Goal: Task Accomplishment & Management: Manage account settings

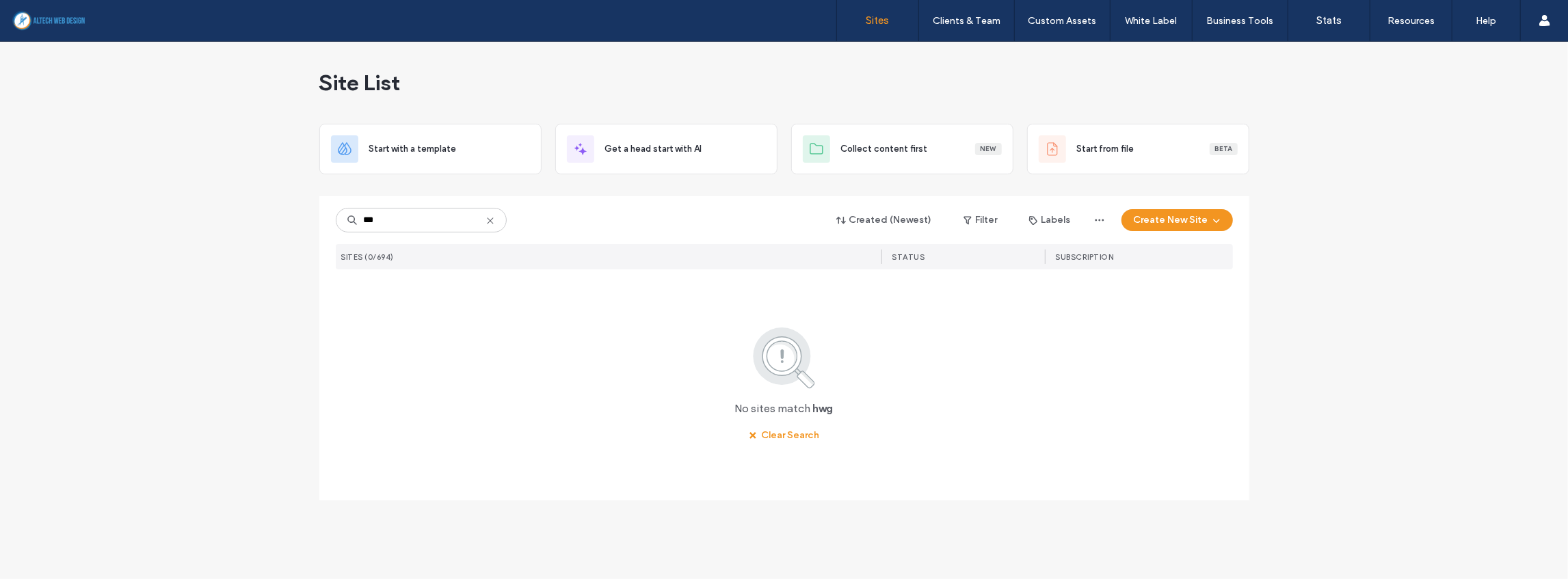
drag, startPoint x: 387, startPoint y: 219, endPoint x: 337, endPoint y: 221, distance: 50.0
click at [337, 221] on input "***" at bounding box center [422, 219] width 171 height 25
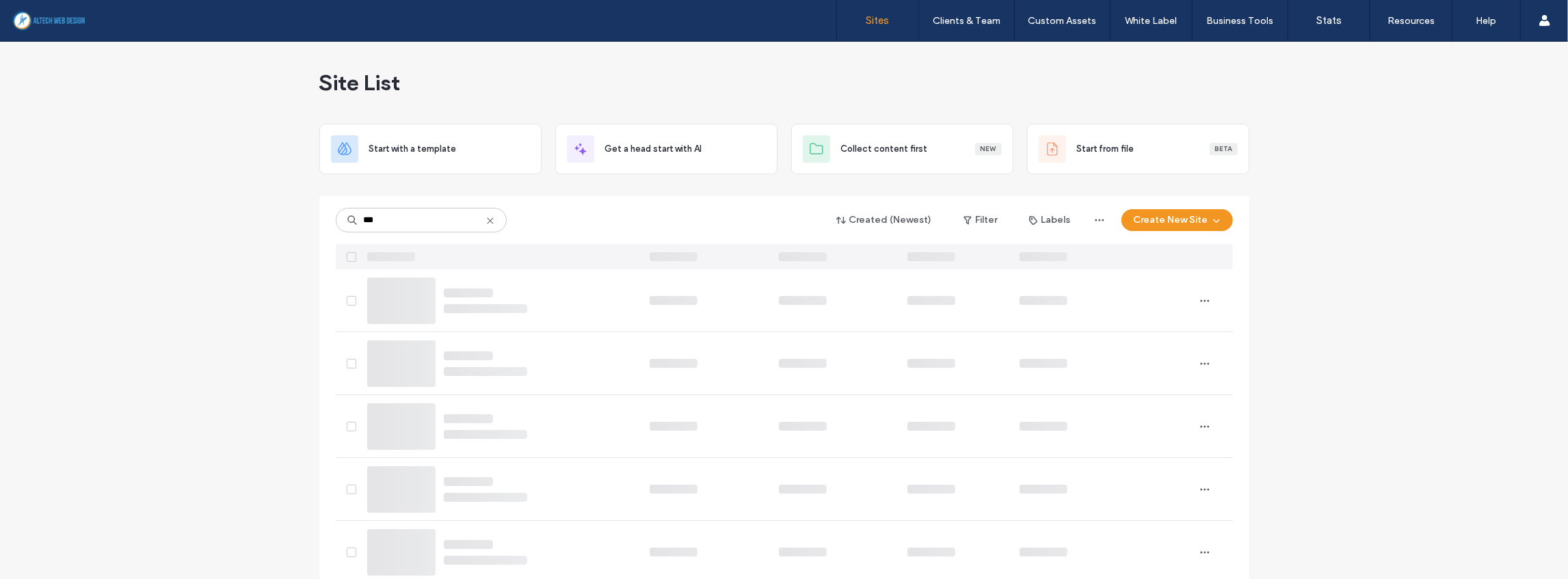
type input "****"
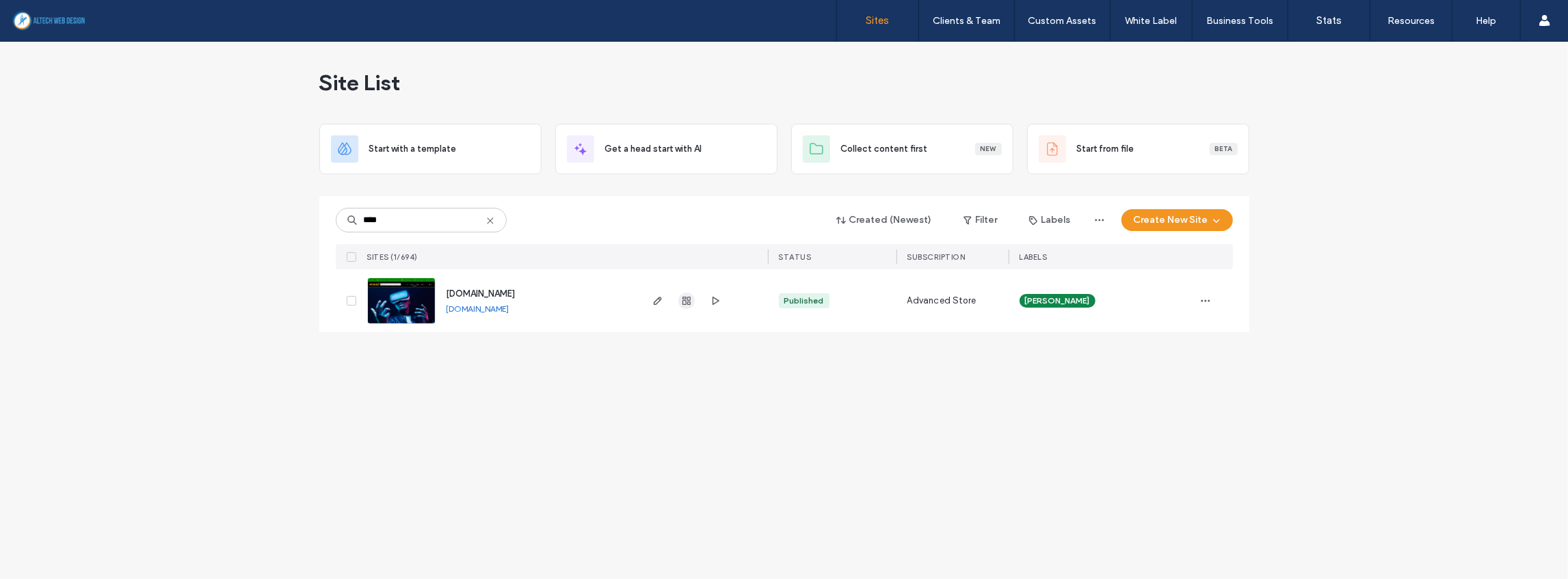
click at [681, 302] on icon "button" at bounding box center [686, 301] width 11 height 11
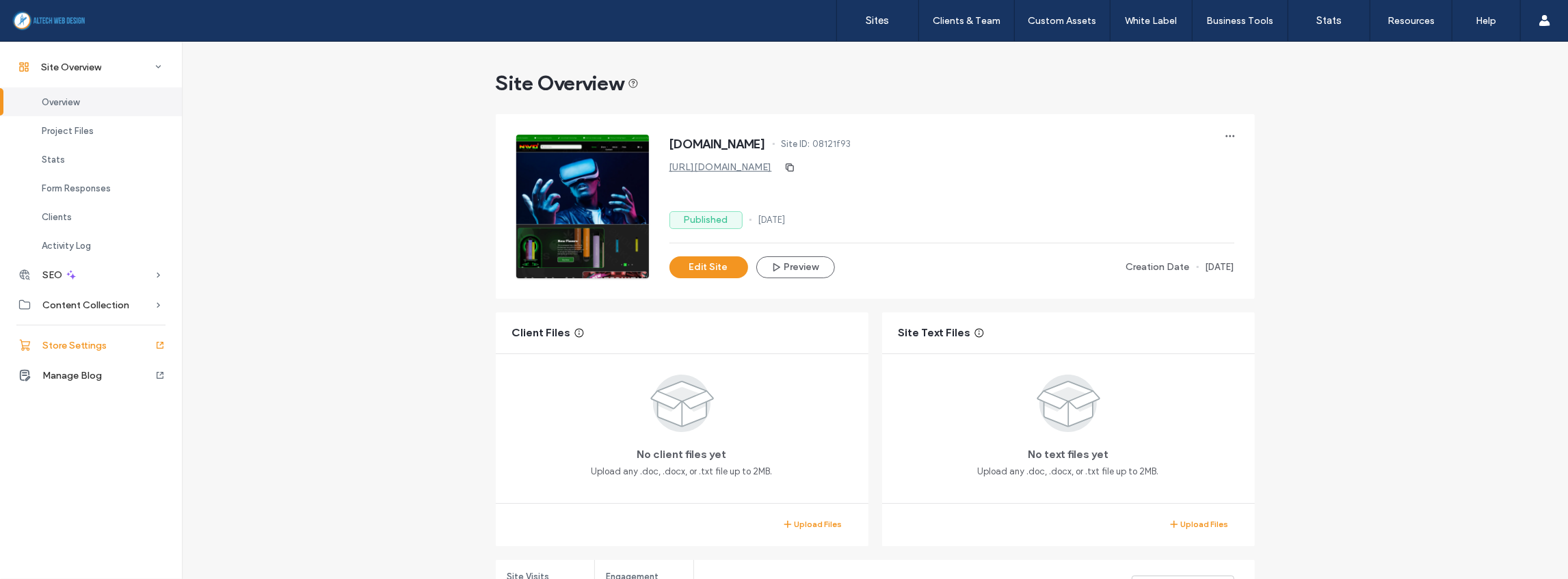
click at [81, 346] on span "Store Settings" at bounding box center [74, 345] width 64 height 12
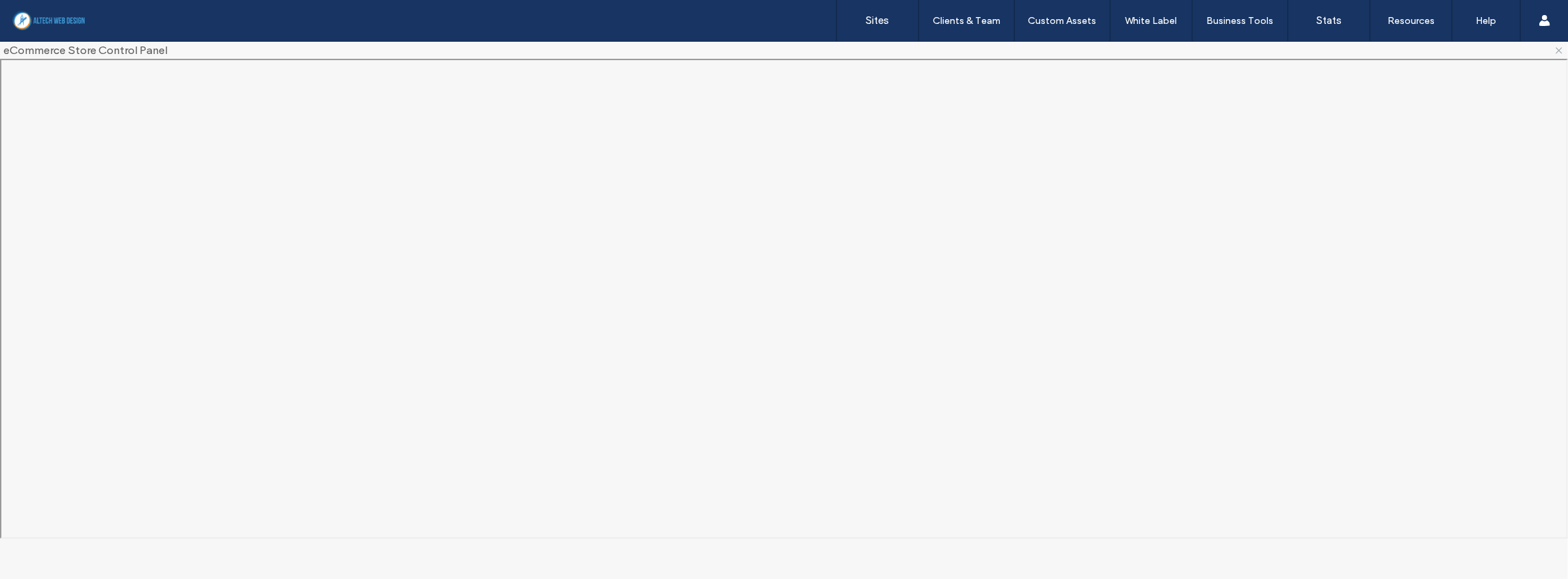
click at [1561, 52] on use at bounding box center [1558, 50] width 6 height 6
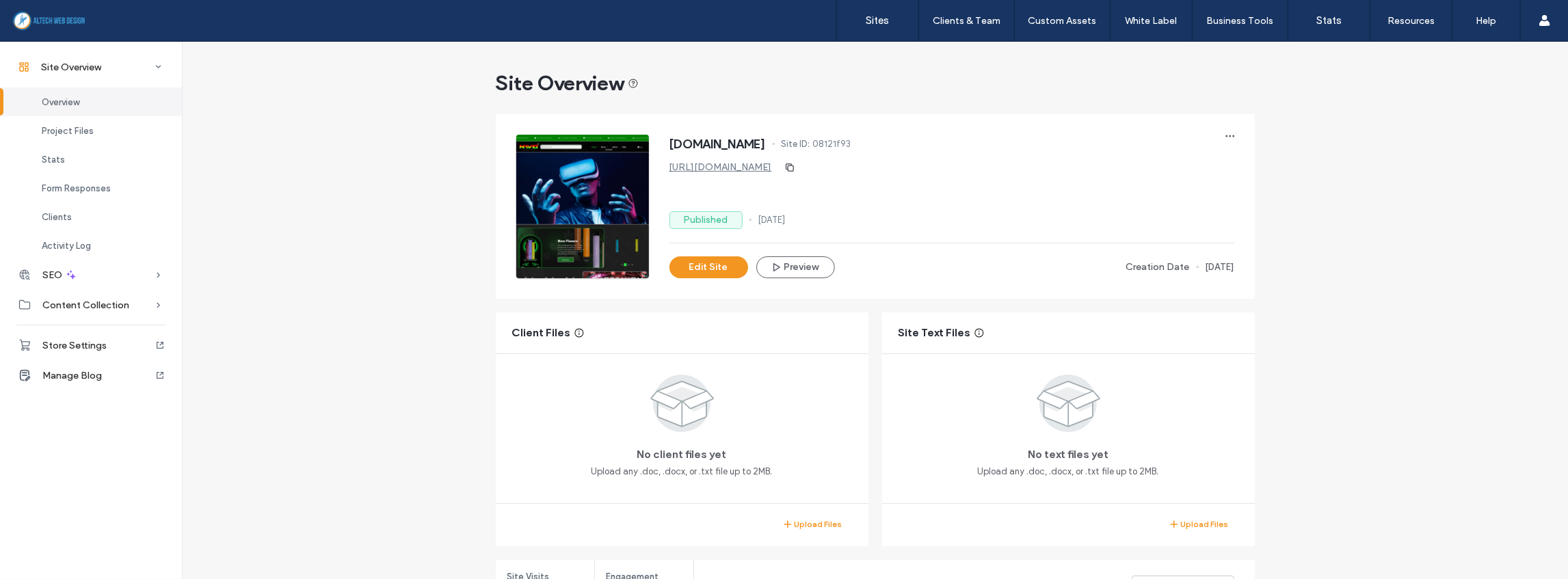
drag, startPoint x: 666, startPoint y: 147, endPoint x: 818, endPoint y: 147, distance: 152.0
click at [818, 147] on div "[DOMAIN_NAME] Site ID: 08121f93" at bounding box center [952, 146] width 565 height 22
copy span "[DOMAIN_NAME]"
click at [78, 344] on span "Store Settings" at bounding box center [74, 345] width 64 height 12
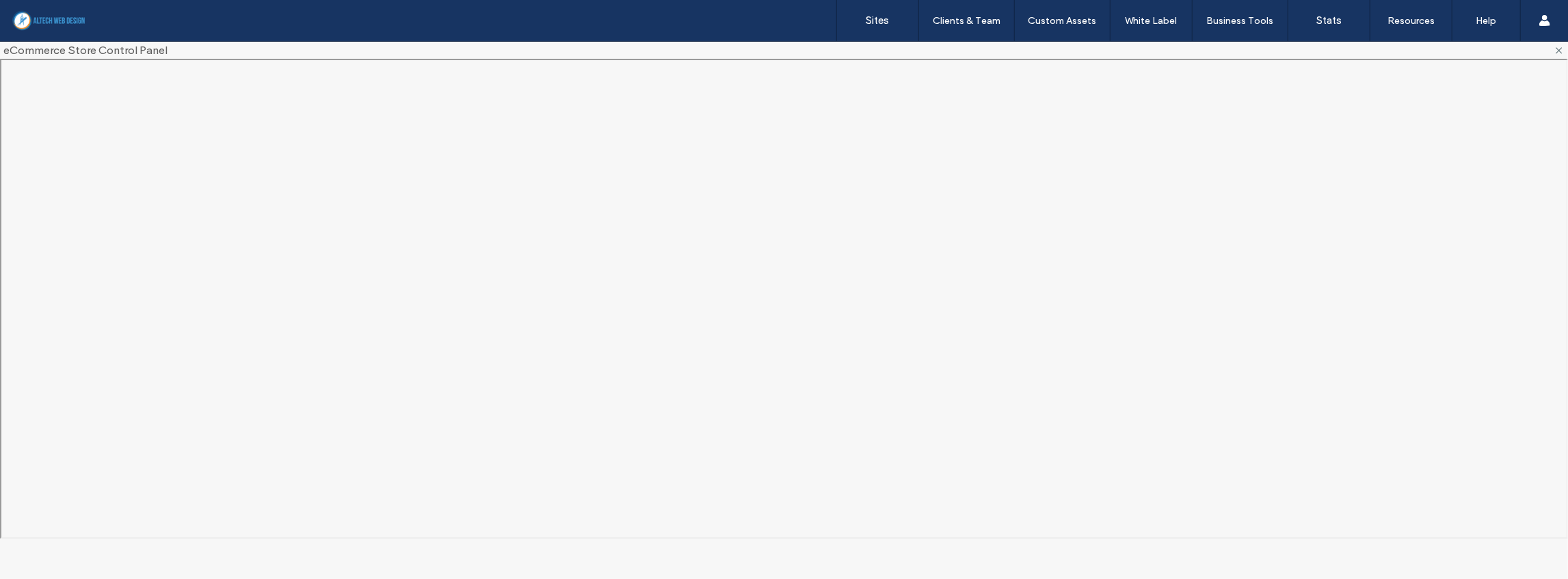
click at [1562, 49] on icon at bounding box center [1558, 51] width 11 height 11
